Goal: Find specific page/section: Find specific page/section

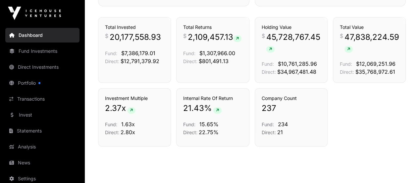
scroll to position [358, 0]
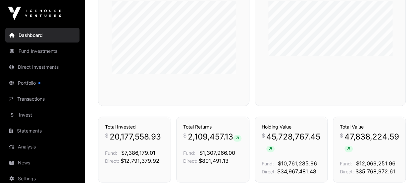
click at [28, 53] on link "Fund Investments" at bounding box center [42, 51] width 74 height 15
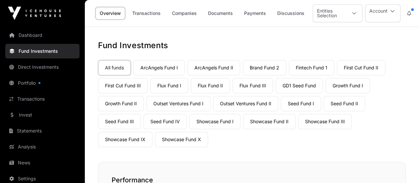
click at [121, 118] on link "Seed Fund III" at bounding box center [119, 121] width 43 height 15
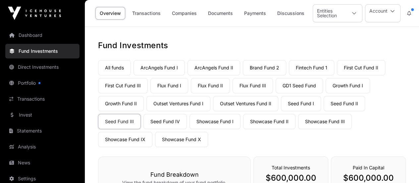
click at [189, 16] on link "Companies" at bounding box center [184, 13] width 33 height 13
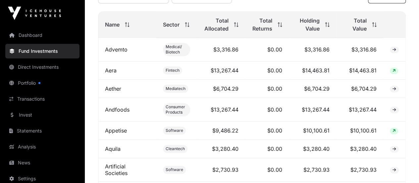
scroll to position [365, 0]
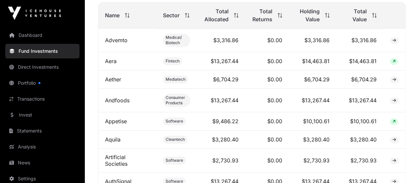
click at [117, 101] on link "Andfoods" at bounding box center [117, 100] width 25 height 7
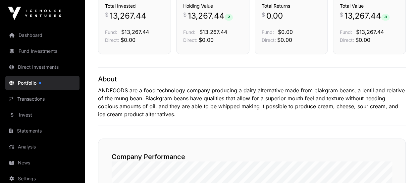
scroll to position [196, 0]
